Goal: Use online tool/utility: Use online tool/utility

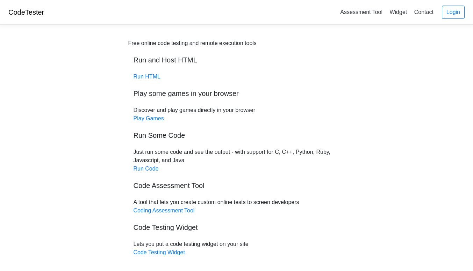
click at [151, 171] on link "Run Code" at bounding box center [145, 169] width 25 height 6
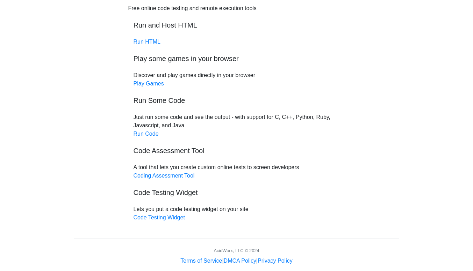
scroll to position [46, 0]
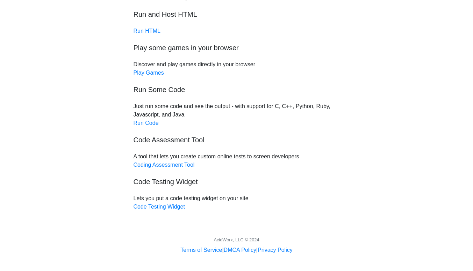
click at [142, 122] on link "Run Code" at bounding box center [145, 123] width 25 height 6
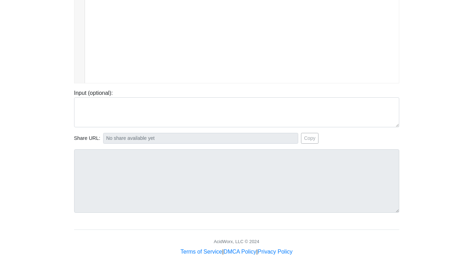
scroll to position [118, 0]
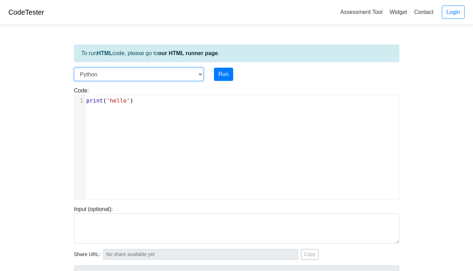
click at [197, 76] on select "C C++ Go Java Javascript Python Ruby" at bounding box center [138, 74] width 129 height 13
select select "c"
click at [74, 68] on select "C C++ Go Java Javascript Python Ruby" at bounding box center [138, 74] width 129 height 13
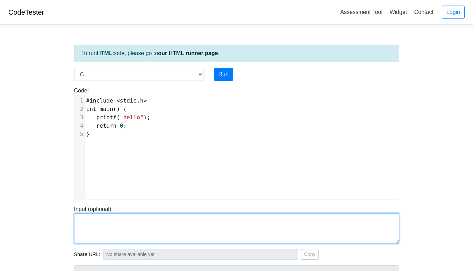
click at [112, 227] on textarea at bounding box center [236, 229] width 325 height 30
paste textarea "#include <stdio.h> int main() { printf("Hello and welcome to the generative AI …"
type textarea "#include <stdio.h> int main() { printf("Hello and welcome to the generative AI …"
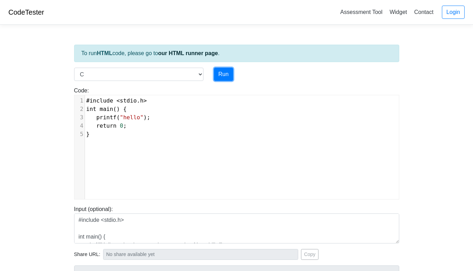
click at [228, 74] on button "Run" at bounding box center [223, 74] width 19 height 13
type input "[URL][DOMAIN_NAME]"
type textarea "Stdout: hello"
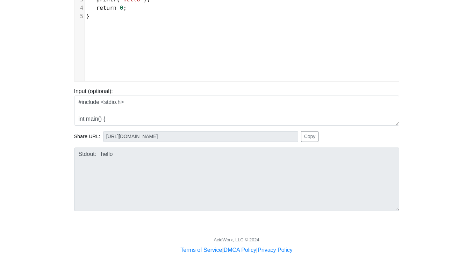
scroll to position [34, 0]
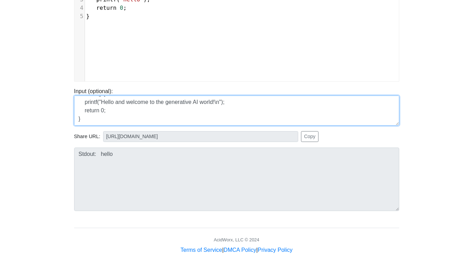
click at [136, 113] on textarea "#include <stdio.h> int main() { printf("Hello and welcome to the generative AI …" at bounding box center [236, 111] width 325 height 30
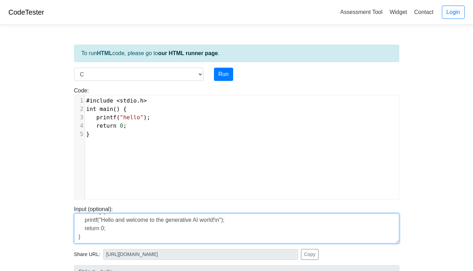
scroll to position [0, 0]
drag, startPoint x: 107, startPoint y: 237, endPoint x: 36, endPoint y: 160, distance: 103.9
click at [37, 162] on body "CodeTester Assessment Tool Widget Contact Login To run HTML code, please go to …" at bounding box center [236, 186] width 473 height 373
paste textarea "void"
type textarea "#include <stdio.h> int main(void) { printf("Hello and welcome to the generative…"
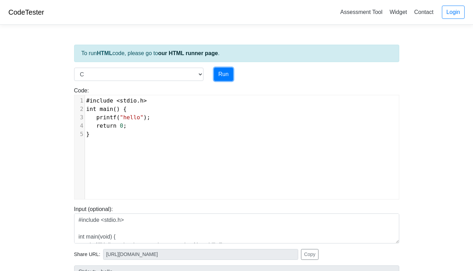
click at [223, 73] on button "Run" at bounding box center [223, 74] width 19 height 13
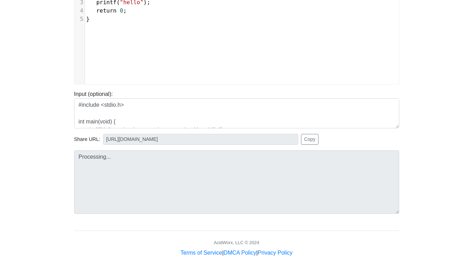
scroll to position [118, 0]
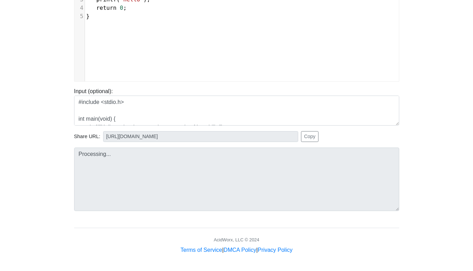
type input "[URL][DOMAIN_NAME]"
type textarea "Stdout: hello"
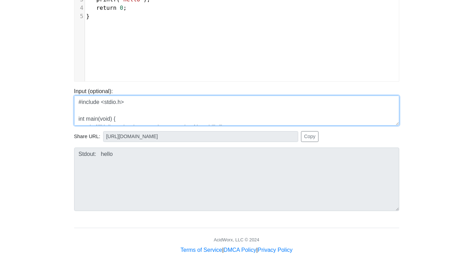
drag, startPoint x: 148, startPoint y: 122, endPoint x: 50, endPoint y: 44, distance: 125.4
click at [50, 44] on body "CodeTester Assessment Tool Widget Contact Login To run HTML code, please go to …" at bounding box center [236, 68] width 473 height 373
drag, startPoint x: 145, startPoint y: 120, endPoint x: 38, endPoint y: 36, distance: 136.3
click at [38, 36] on body "CodeTester Assessment Tool Widget Contact Login To run HTML code, please go to …" at bounding box center [236, 68] width 473 height 373
type textarea "}"
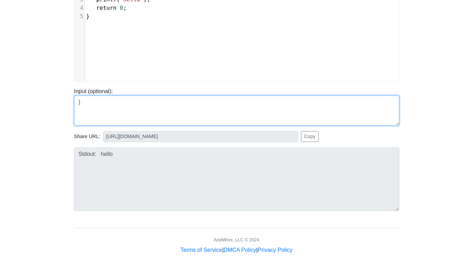
drag, startPoint x: 89, startPoint y: 114, endPoint x: 56, endPoint y: 77, distance: 49.3
click at [56, 77] on body "CodeTester Assessment Tool Widget Contact Login To run HTML code, please go to …" at bounding box center [236, 68] width 473 height 373
paste textarea "#include <stdio.h> int main(void) { printf("Hello and welcome to the generative…"
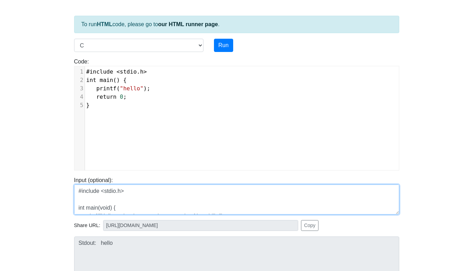
scroll to position [0, 0]
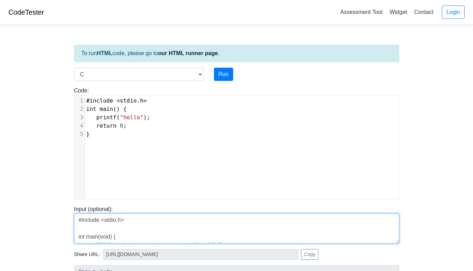
type textarea "#include <stdio.h> int main(void) { printf("Hello and welcome to the generative…"
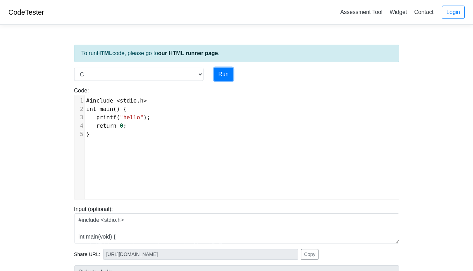
click at [223, 72] on button "Run" at bounding box center [223, 74] width 19 height 13
type input "[URL][DOMAIN_NAME]"
type textarea "Stdout: hello"
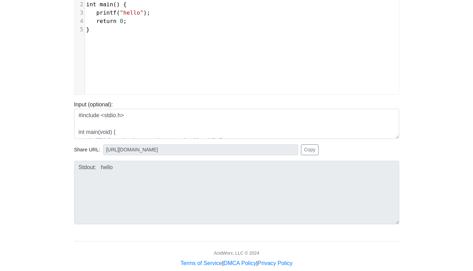
scroll to position [35, 0]
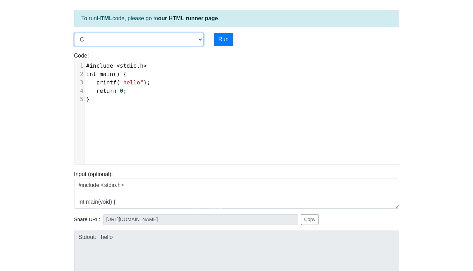
click at [200, 40] on select "C C++ Go Java Javascript Python Ruby" at bounding box center [138, 39] width 129 height 13
select select "cpp"
click at [74, 33] on select "C C++ Go Java Javascript Python Ruby" at bounding box center [138, 39] width 129 height 13
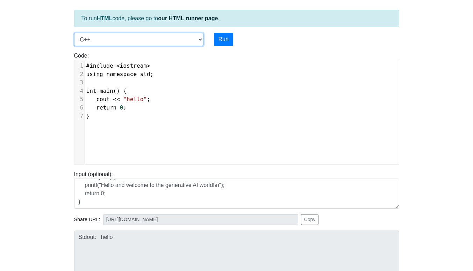
scroll to position [42, 0]
click at [223, 36] on button "Run" at bounding box center [223, 39] width 19 height 13
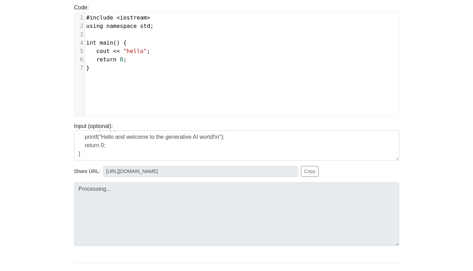
scroll to position [105, 0]
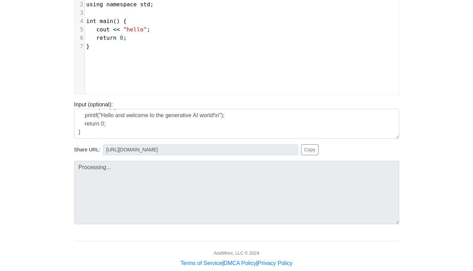
type input "[URL][DOMAIN_NAME]"
type textarea "Stdout: hello"
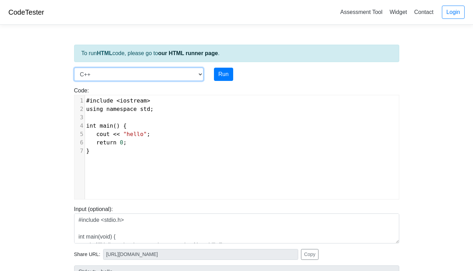
click at [199, 72] on select "C C++ Go Java Javascript Python Ruby" at bounding box center [138, 74] width 129 height 13
select select "javascript"
click at [74, 68] on select "C C++ Go Java Javascript Python Ruby" at bounding box center [138, 74] width 129 height 13
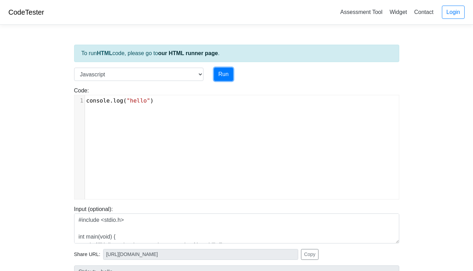
click at [219, 76] on button "Run" at bounding box center [223, 74] width 19 height 13
type input "[URL][DOMAIN_NAME]"
type textarea "Stdout: hello"
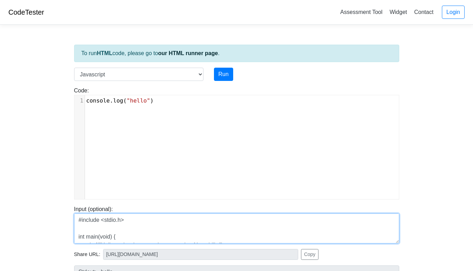
drag, startPoint x: 131, startPoint y: 234, endPoint x: 0, endPoint y: 105, distance: 183.3
click at [0, 107] on body "CodeTester Assessment Tool Widget Contact Login To run HTML code, please go to …" at bounding box center [236, 186] width 473 height 373
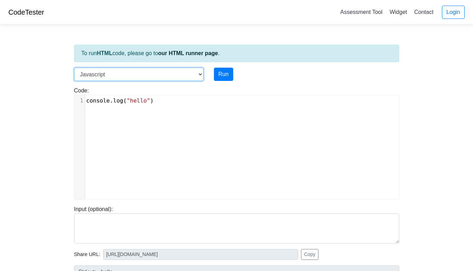
click at [202, 77] on select "C C++ Go Java Javascript Python Ruby" at bounding box center [138, 74] width 129 height 13
select select "cpp"
click at [74, 68] on select "C C++ Go Java Javascript Python Ruby" at bounding box center [138, 74] width 129 height 13
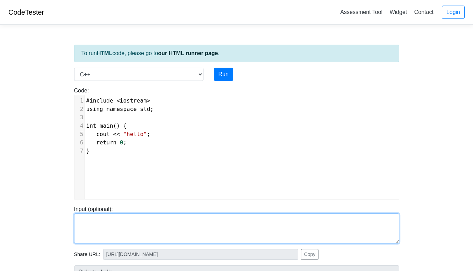
click at [108, 225] on textarea at bounding box center [236, 229] width 325 height 30
paste textarea "#include <iostream> using namespace std; int main() { cout << "Hello and welcom…"
type textarea "#include <iostream> using namespace std; int main() { cout << "Hello and welcom…"
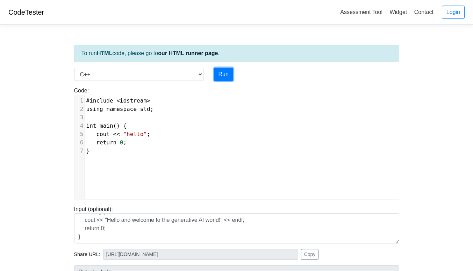
click at [225, 73] on button "Run" at bounding box center [223, 74] width 19 height 13
type input "[URL][DOMAIN_NAME]"
type textarea "Stdout: hello"
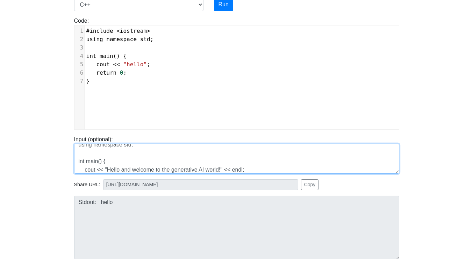
scroll to position [3, 0]
drag, startPoint x: 79, startPoint y: 150, endPoint x: 122, endPoint y: 165, distance: 45.4
click at [122, 165] on textarea "#include <iostream> using namespace std; int main() { cout << "Hello and welcom…" at bounding box center [236, 159] width 325 height 30
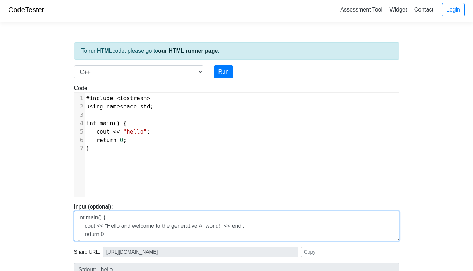
scroll to position [0, 0]
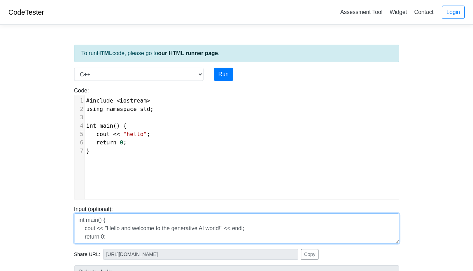
type textarea "int main() { cout << "Hello and welcome to the generative AI world!" << endl; r…"
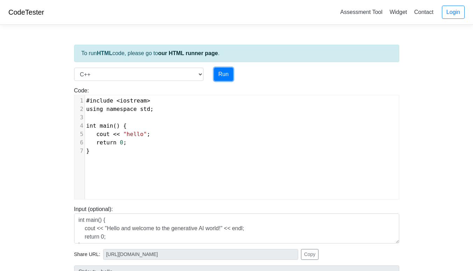
click at [223, 73] on button "Run" at bounding box center [223, 74] width 19 height 13
type input "[URL][DOMAIN_NAME]"
type textarea "Stdout: hello"
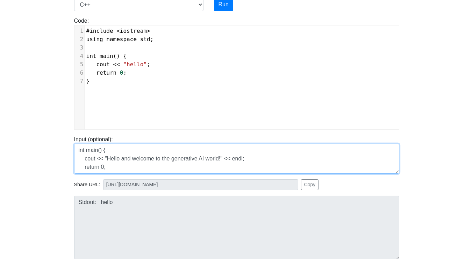
scroll to position [17, 0]
click at [256, 218] on div "To run HTML code, please go to our HTML runner page . Language C C++ Go Java Ja…" at bounding box center [236, 132] width 335 height 342
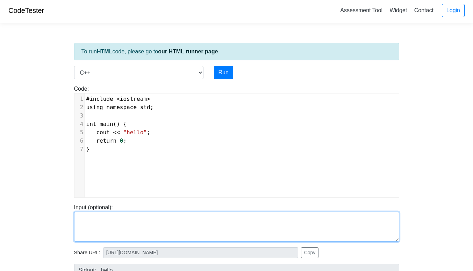
scroll to position [0, 0]
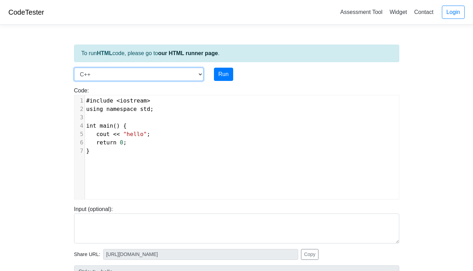
click at [201, 73] on select "C C++ Go Java Javascript Python Ruby" at bounding box center [138, 74] width 129 height 13
select select "javascript"
click at [74, 68] on select "C C++ Go Java Javascript Python Ruby" at bounding box center [138, 74] width 129 height 13
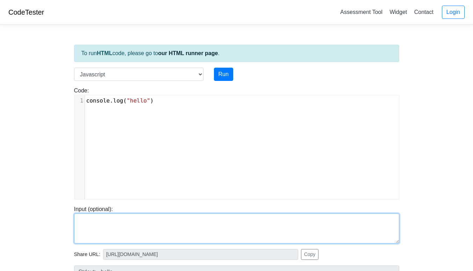
drag, startPoint x: 119, startPoint y: 236, endPoint x: 70, endPoint y: 194, distance: 64.2
click at [71, 197] on div "To run HTML code, please go to our HTML runner page . Language C C++ Go Java Ja…" at bounding box center [236, 201] width 335 height 342
paste textarea "// Generate a random number between 1 and 10 const randomNumber = Math.floor(Ma…"
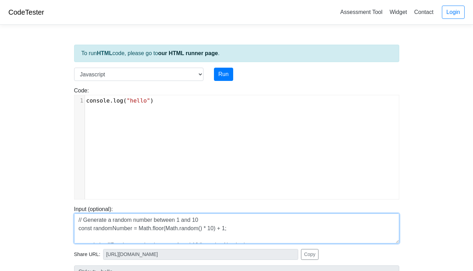
scroll to position [14, 0]
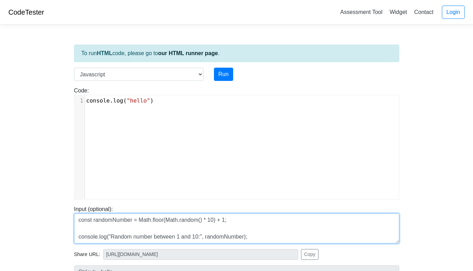
type textarea "// Generate a random number between 1 and 10 const randomNumber = Math.floor(Ma…"
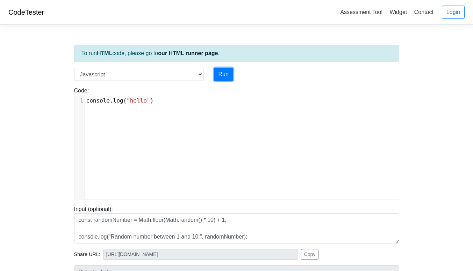
click at [223, 72] on button "Run" at bounding box center [223, 74] width 19 height 13
type input "[URL][DOMAIN_NAME]"
type textarea "Stdout: hello"
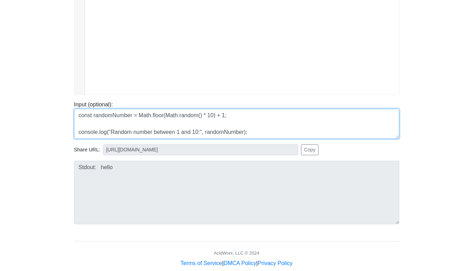
scroll to position [0, 0]
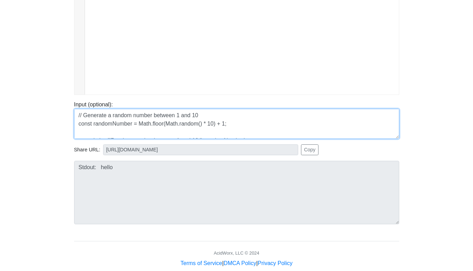
drag, startPoint x: 282, startPoint y: 128, endPoint x: 54, endPoint y: 50, distance: 241.0
click at [54, 50] on body "CodeTester Assessment Tool Widget Contact Login To run HTML code, please go to …" at bounding box center [236, 81] width 473 height 373
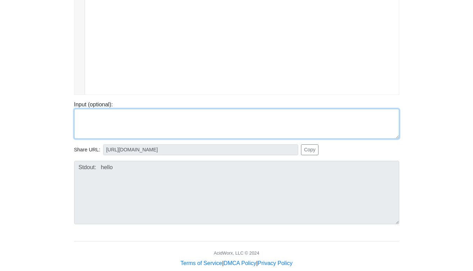
paste textarea "// Generate a random number between 1 and 10 const randomNumber = Math.floor(Ma…"
type textarea "// Generate a random number between 1 and 10 const randomNumber = Math.floor(Ma…"
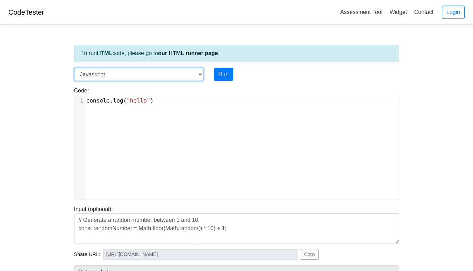
click at [195, 79] on select "C C++ Go Java Javascript Python Ruby" at bounding box center [138, 74] width 129 height 13
click at [220, 75] on button "Run" at bounding box center [223, 74] width 19 height 13
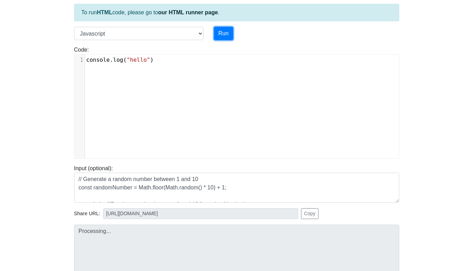
type input "[URL][DOMAIN_NAME]"
type textarea "Stdout: hello"
